Goal: Find specific page/section: Find specific page/section

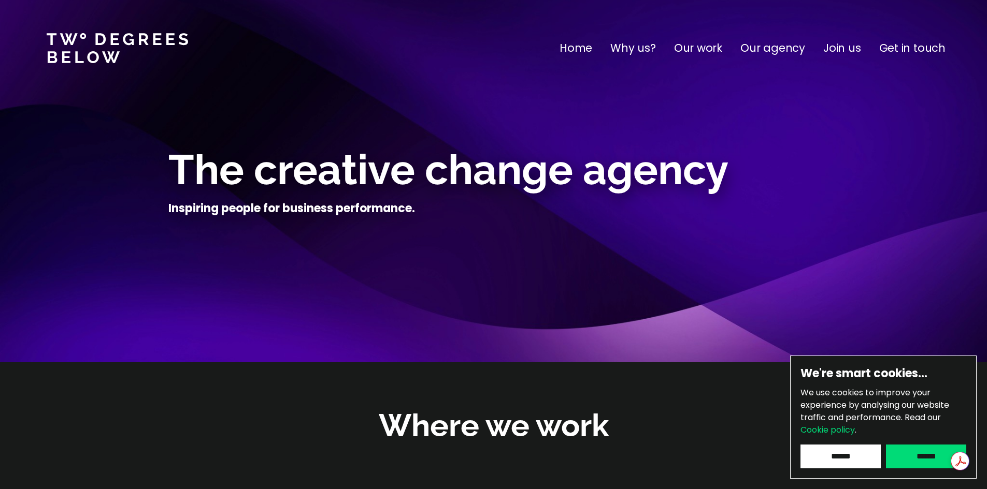
click at [704, 47] on p "Our work" at bounding box center [698, 48] width 48 height 17
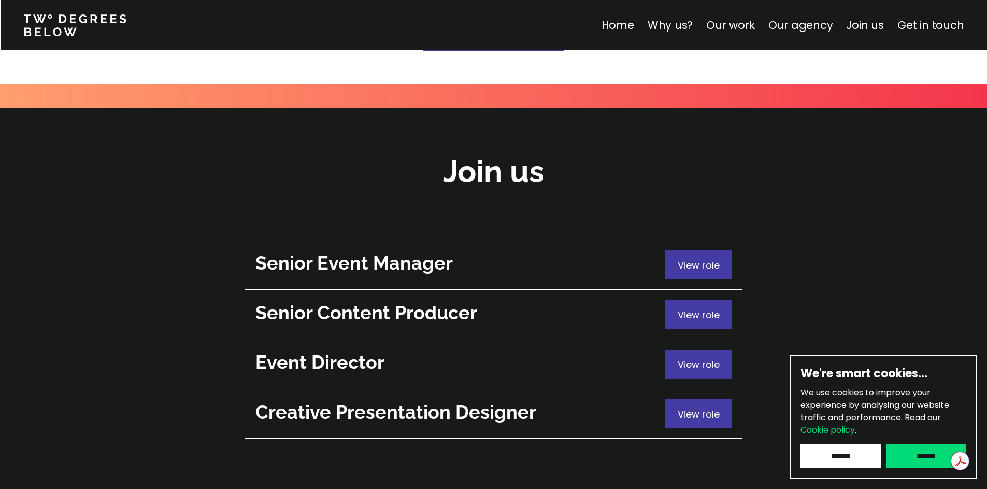
scroll to position [3668, 0]
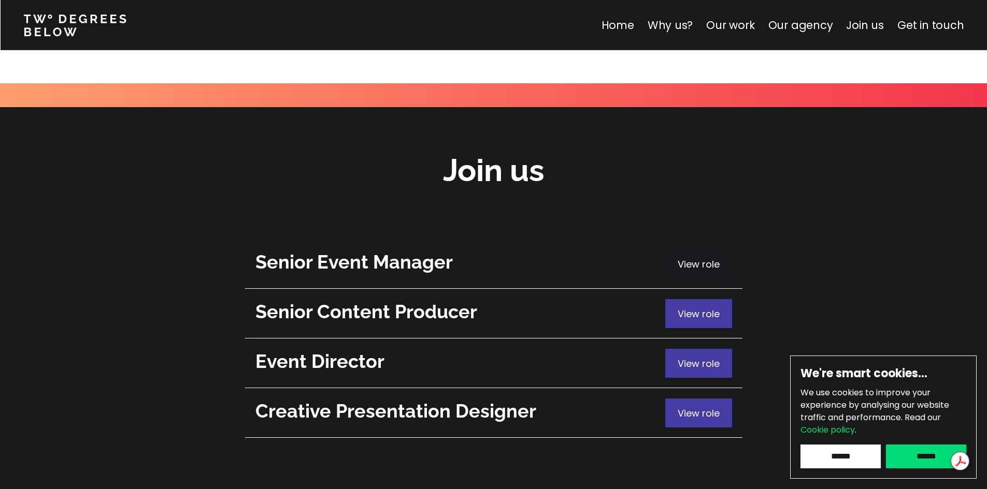
click at [708, 258] on span "View role" at bounding box center [698, 264] width 42 height 13
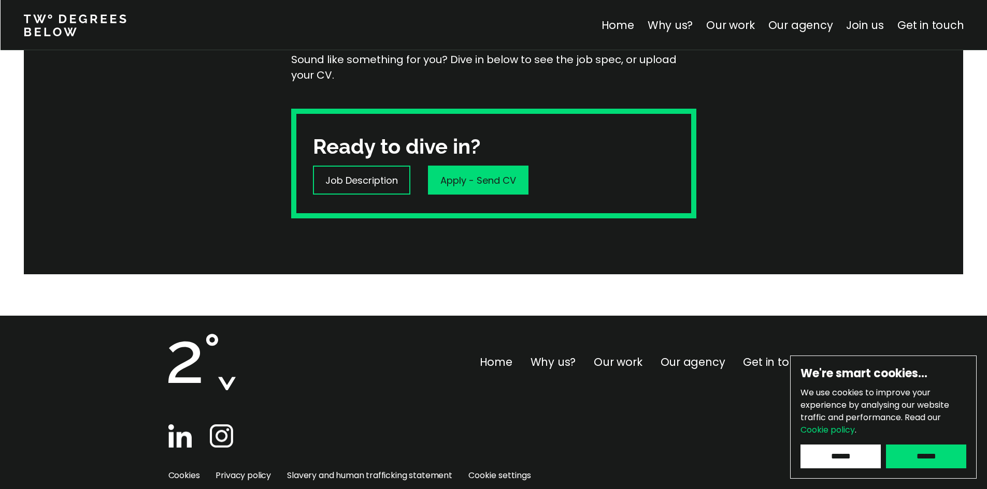
scroll to position [314, 0]
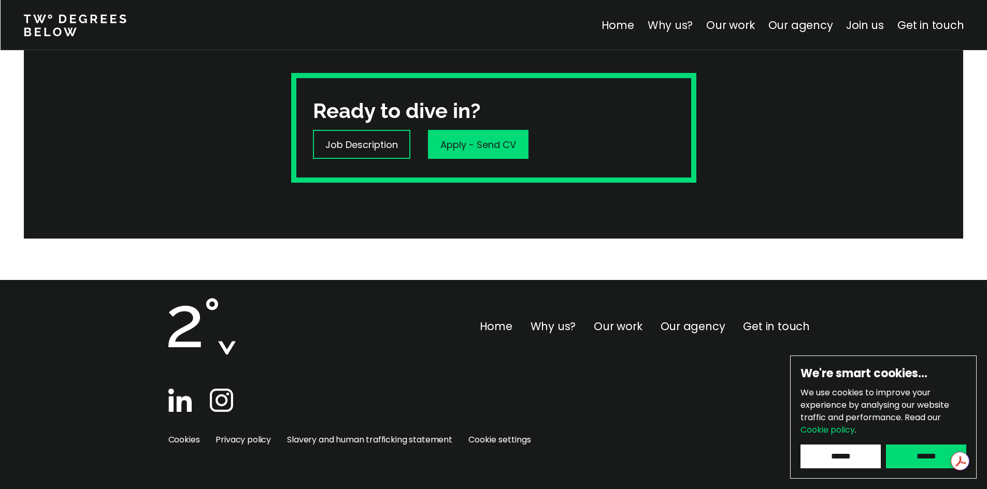
click at [673, 24] on link "Why us?" at bounding box center [670, 25] width 46 height 15
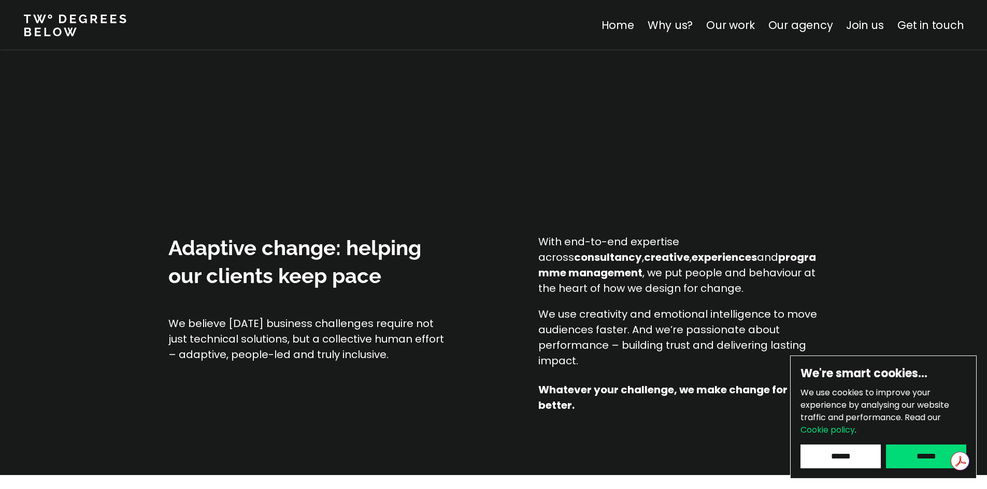
scroll to position [739, 0]
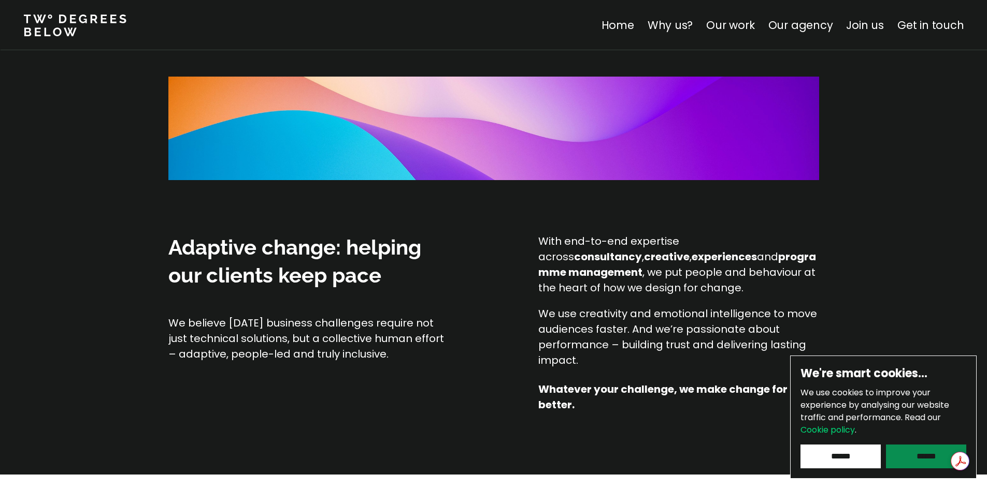
click at [919, 452] on input "******" at bounding box center [926, 457] width 80 height 24
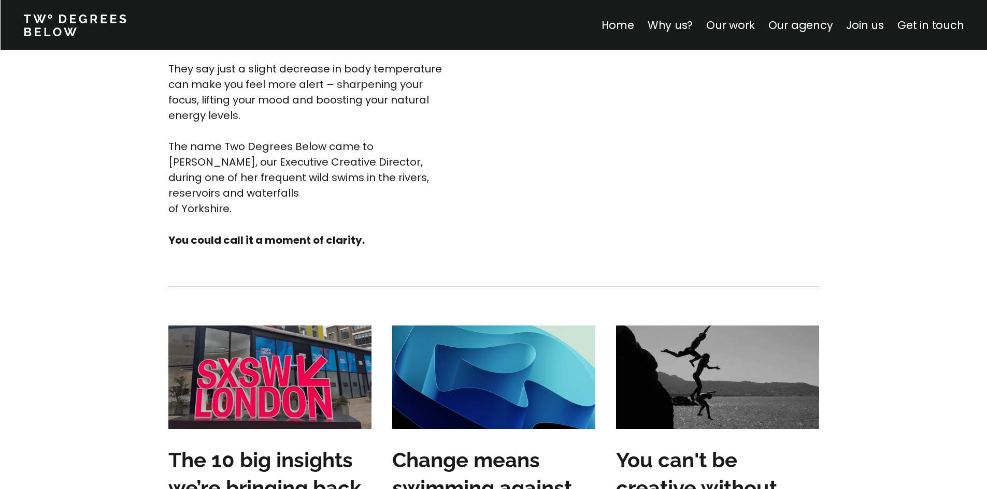
scroll to position [2888, 0]
